Goal: Task Accomplishment & Management: Manage account settings

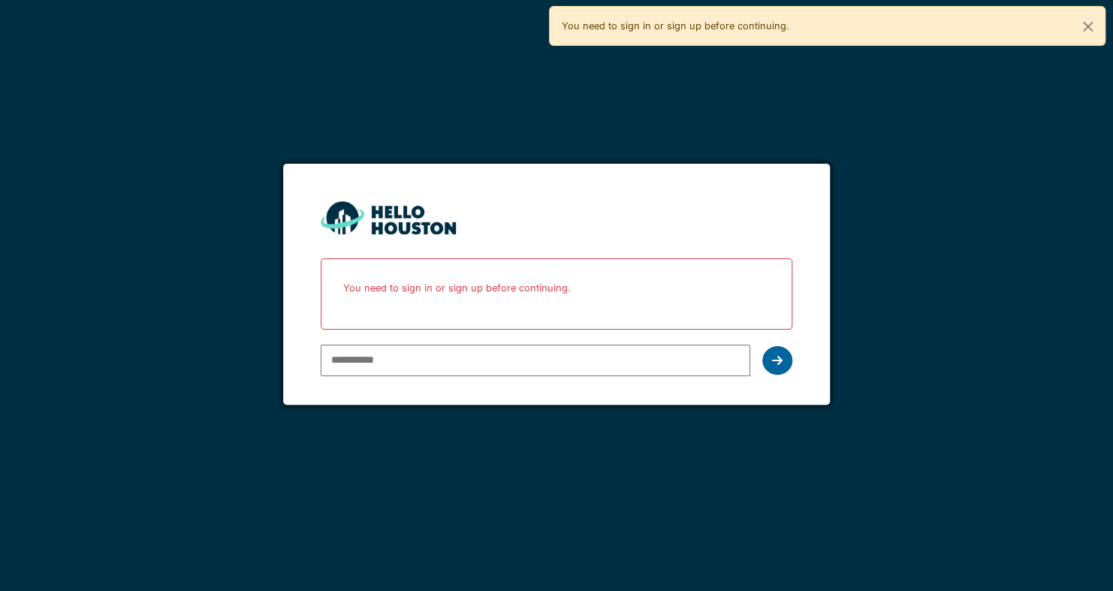
type input "**********"
click at [779, 358] on icon at bounding box center [777, 360] width 11 height 12
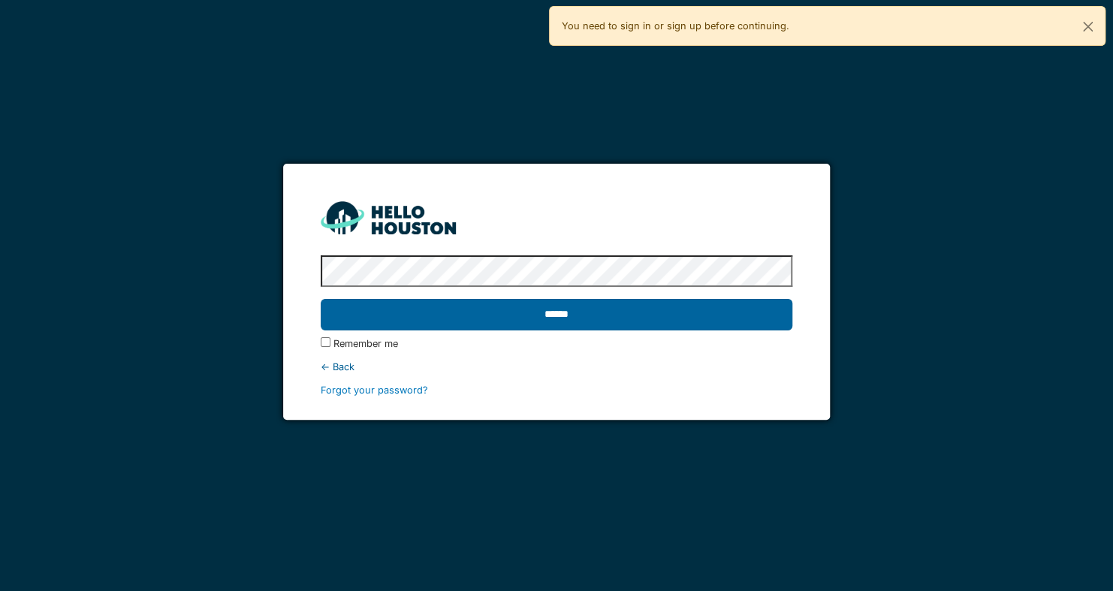
click at [555, 314] on input "******" at bounding box center [557, 315] width 472 height 32
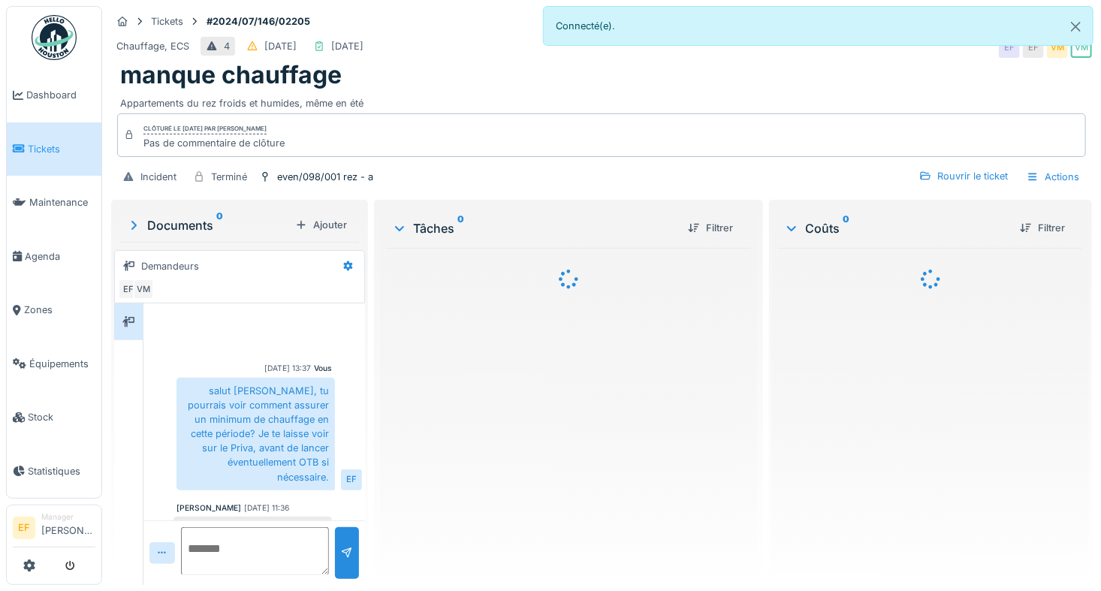
scroll to position [42, 0]
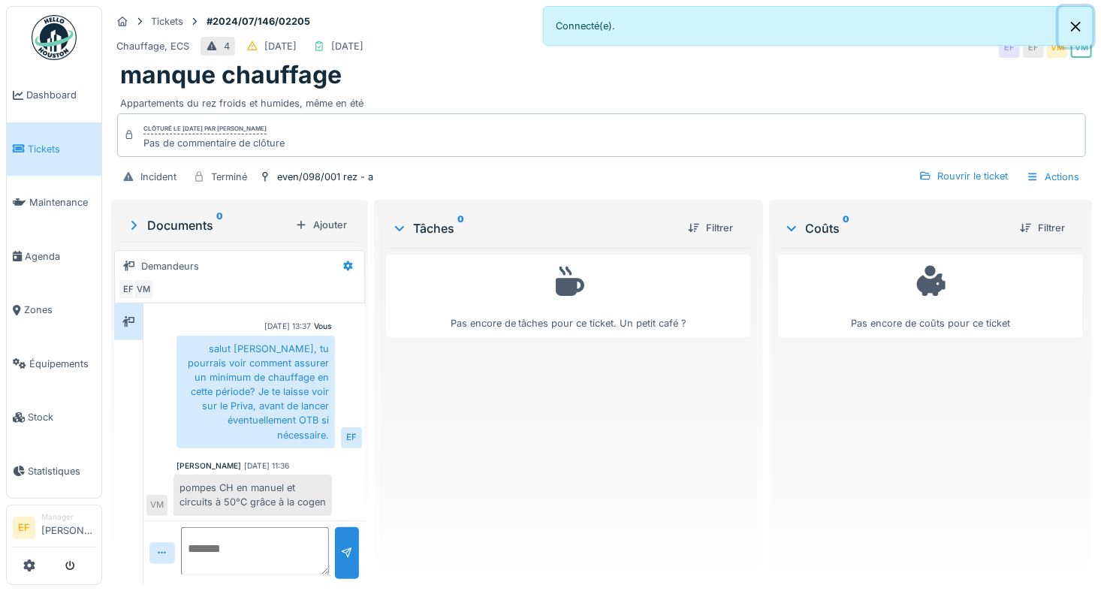
click at [1077, 19] on button "Close" at bounding box center [1076, 27] width 34 height 40
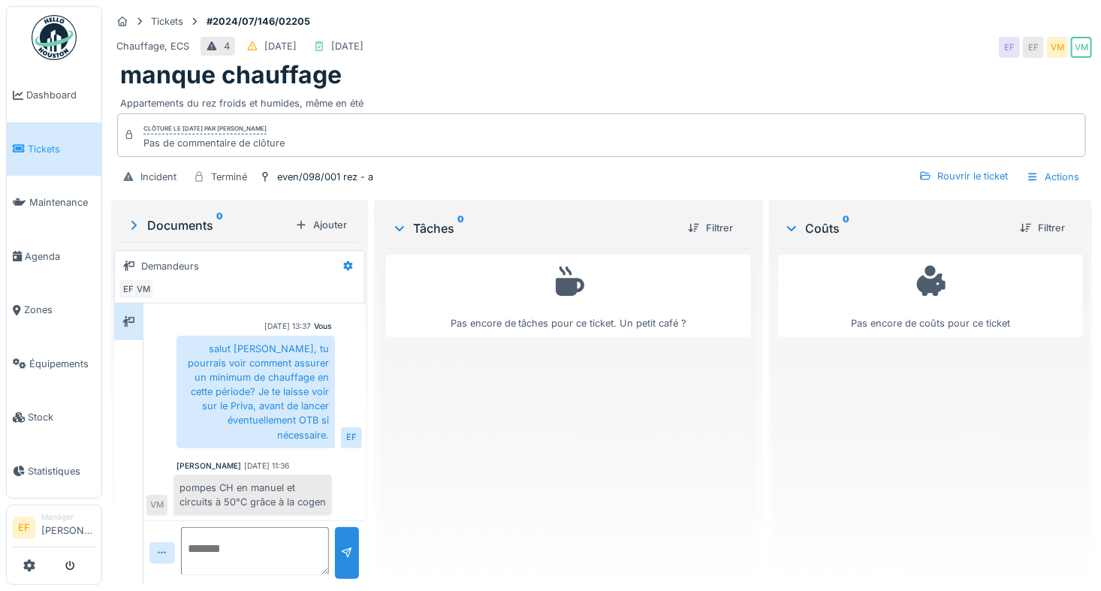
click at [479, 45] on div "Chauffage, ECS 4 23/07/2024 29/07/2024 EF EF VM VM" at bounding box center [601, 47] width 981 height 27
click at [484, 472] on div "Pas encore de tâches pour ce ticket. Un petit café ?" at bounding box center [568, 410] width 365 height 325
click at [279, 390] on div "salut Valentin, tu pourrais voir comment assurer un minimum de chauffage en cet…" at bounding box center [255, 392] width 158 height 113
click at [450, 392] on div "Pas encore de tâches pour ce ticket. Un petit café ?" at bounding box center [568, 410] width 365 height 325
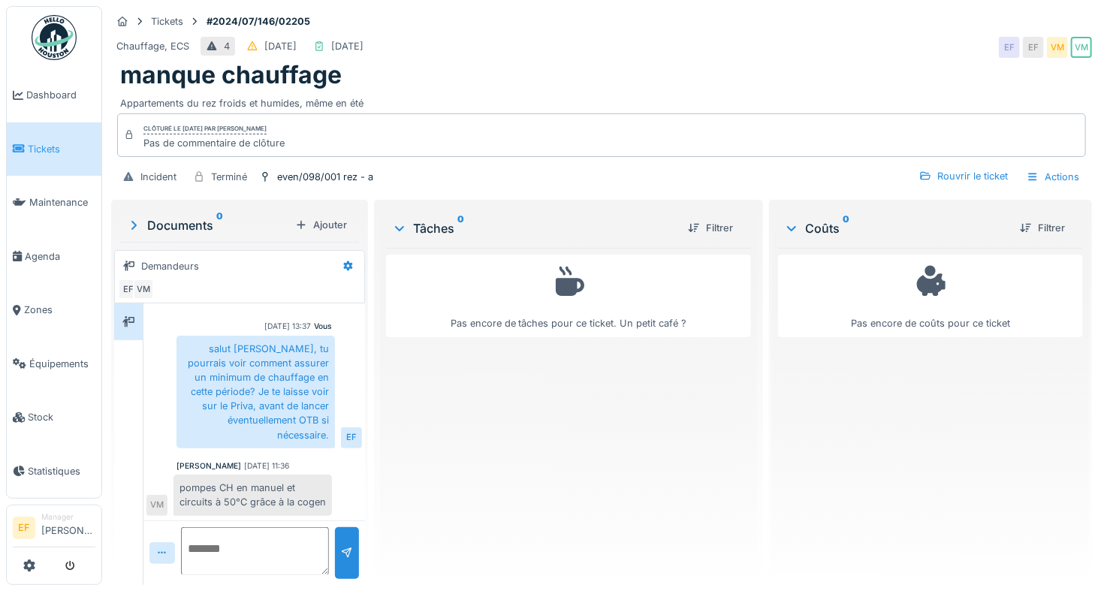
click at [262, 497] on div "pompes CH en manuel et circuits à 50°C grâce à la cogen" at bounding box center [252, 495] width 158 height 41
click at [429, 470] on div "Pas encore de tâches pour ce ticket. Un petit café ?" at bounding box center [568, 410] width 365 height 325
click at [258, 491] on div "pompes CH en manuel et circuits à 50°C grâce à la cogen" at bounding box center [252, 495] width 158 height 41
click at [258, 492] on div "pompes CH en manuel et circuits à 50°C grâce à la cogen" at bounding box center [252, 495] width 158 height 41
click at [442, 475] on div "Pas encore de tâches pour ce ticket. Un petit café ?" at bounding box center [568, 410] width 365 height 325
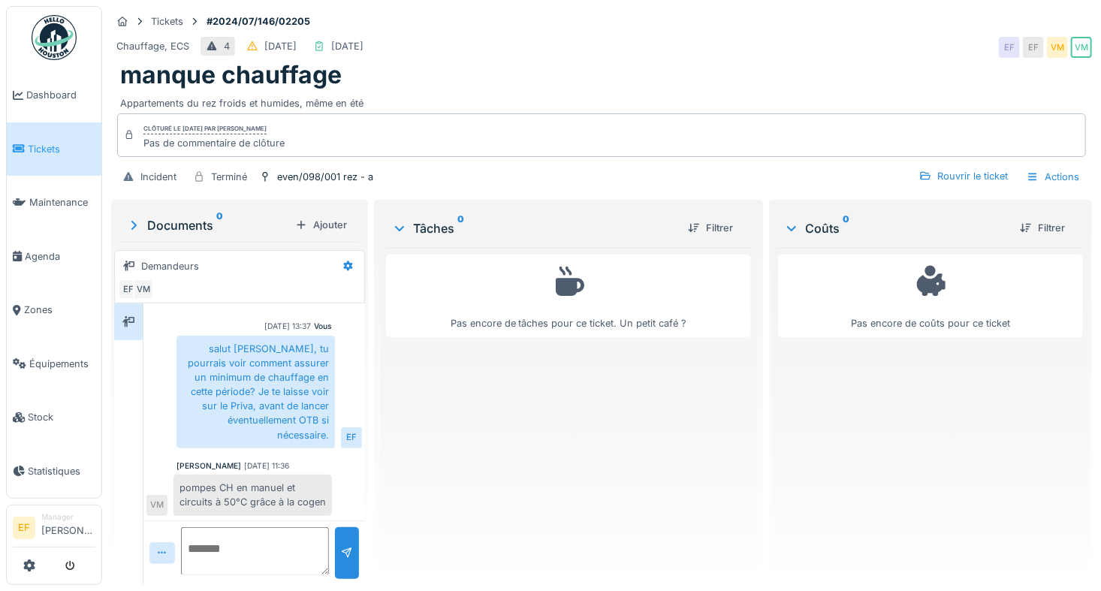
click at [442, 475] on div "Pas encore de tâches pour ce ticket. Un petit café ?" at bounding box center [568, 410] width 365 height 325
click at [481, 74] on div "manque chauffage" at bounding box center [601, 75] width 963 height 29
click at [477, 90] on div "Appartements du rez froids et humides, même en été" at bounding box center [601, 100] width 963 height 20
click at [481, 90] on div "Appartements du rez froids et humides, même en été" at bounding box center [601, 100] width 963 height 20
